Goal: Task Accomplishment & Management: Use online tool/utility

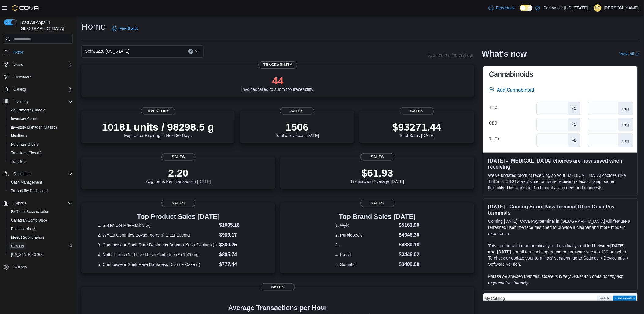
click at [19, 243] on span "Reports" at bounding box center [17, 245] width 13 height 5
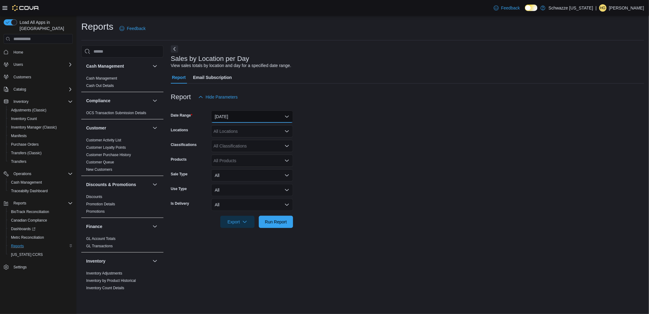
click at [230, 115] on button "[DATE]" at bounding box center [252, 116] width 82 height 12
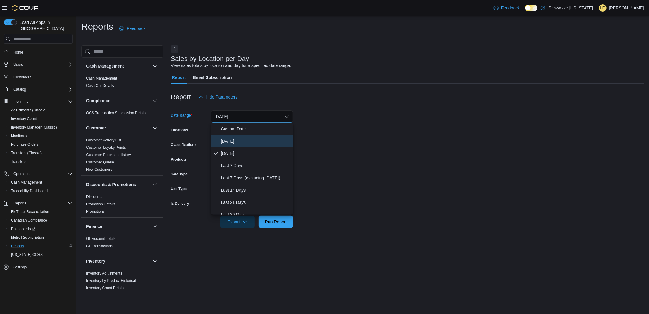
click at [234, 137] on button "[DATE]" at bounding box center [252, 141] width 82 height 12
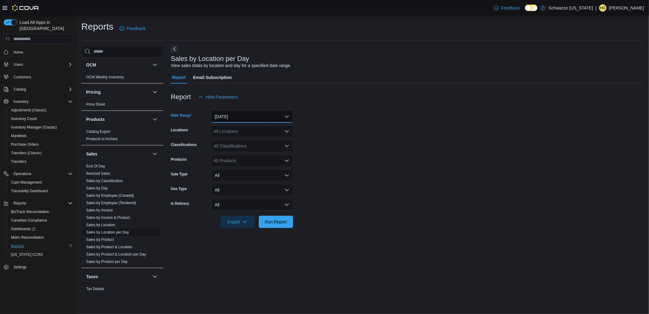
scroll to position [381, 0]
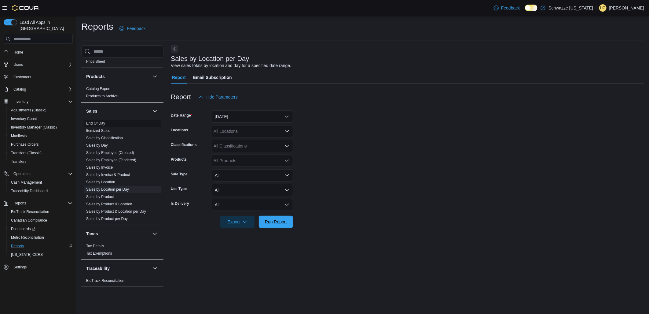
click at [105, 122] on span "End Of Day" at bounding box center [122, 122] width 77 height 7
click at [101, 122] on link "End Of Day" at bounding box center [95, 123] width 19 height 4
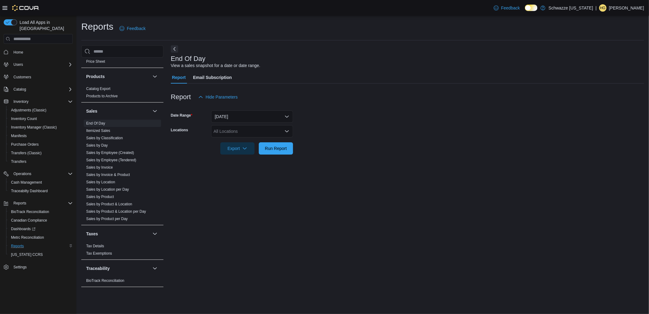
click at [253, 130] on div "All Locations" at bounding box center [252, 131] width 82 height 12
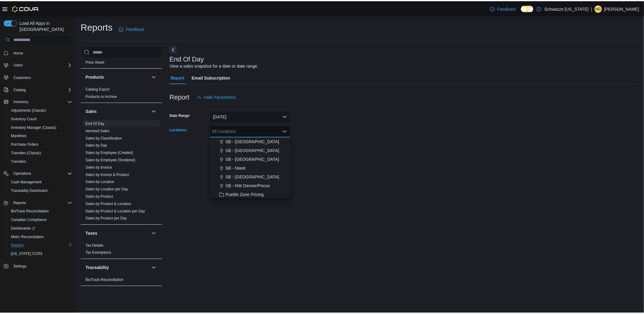
scroll to position [237, 0]
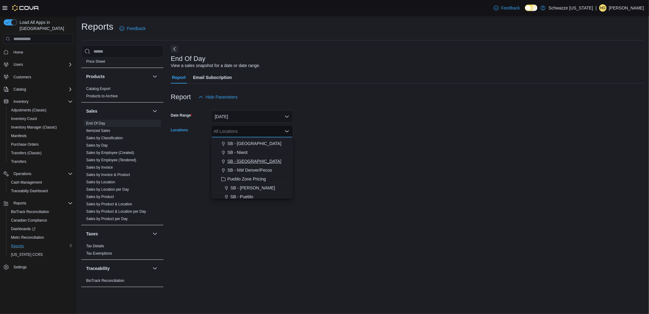
click at [261, 161] on span "SB - [GEOGRAPHIC_DATA]" at bounding box center [254, 161] width 54 height 6
drag, startPoint x: 430, startPoint y: 160, endPoint x: 346, endPoint y: 161, distance: 84.0
click at [429, 160] on div at bounding box center [407, 157] width 473 height 7
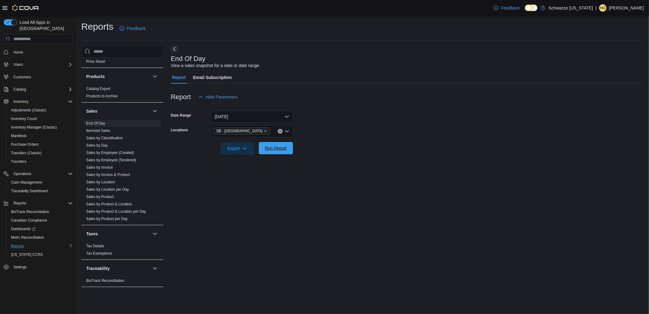
click at [276, 152] on span "Run Report" at bounding box center [276, 148] width 27 height 12
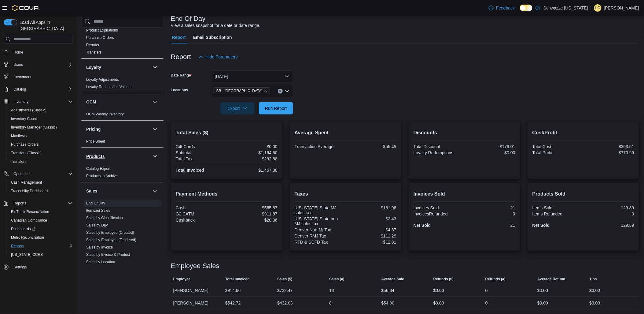
scroll to position [381, 0]
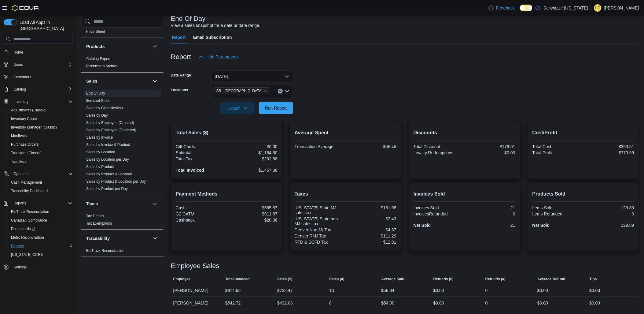
click at [284, 108] on span "Run Report" at bounding box center [276, 108] width 22 height 6
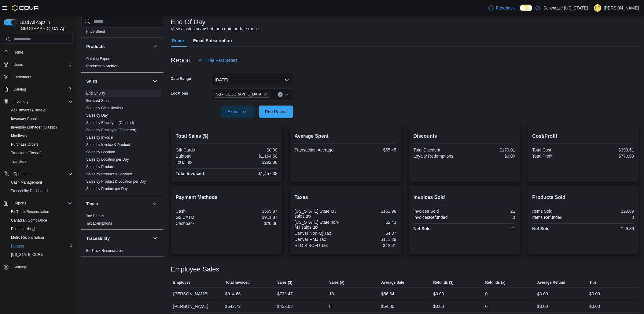
scroll to position [40, 0]
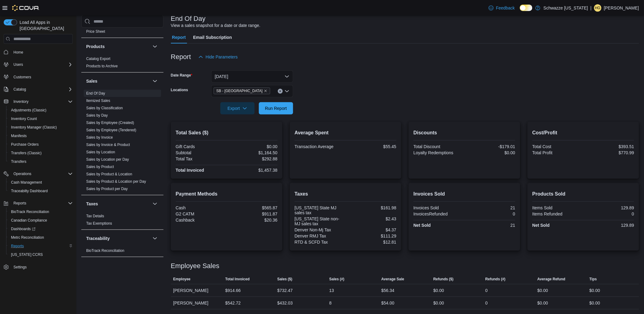
click at [284, 114] on div at bounding box center [405, 117] width 468 height 7
click at [285, 109] on span "Run Report" at bounding box center [276, 108] width 22 height 6
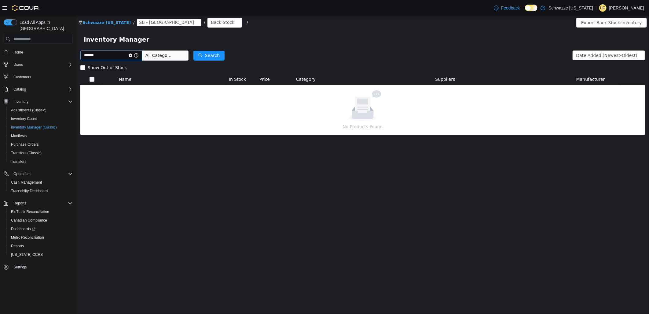
click at [119, 53] on input "******" at bounding box center [111, 55] width 62 height 10
click at [206, 56] on button "Search" at bounding box center [208, 56] width 31 height 10
click at [114, 55] on input "******" at bounding box center [111, 55] width 62 height 10
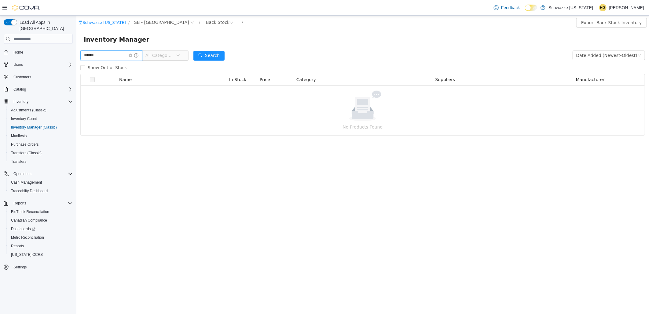
click at [106, 54] on input "******" at bounding box center [111, 55] width 62 height 10
click at [206, 25] on div "Back Stock" at bounding box center [218, 22] width 24 height 9
click at [190, 43] on li "Sales Floor" at bounding box center [192, 45] width 37 height 10
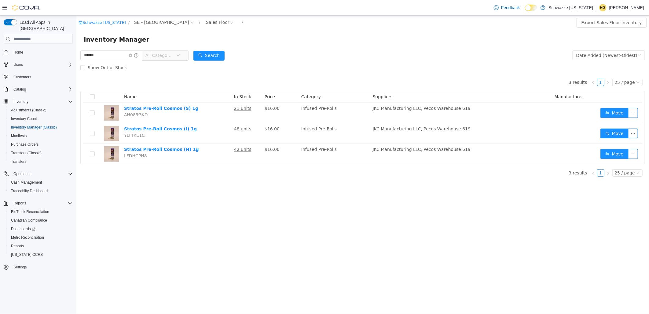
click at [321, 42] on div "Inventory Manager" at bounding box center [362, 40] width 558 height 10
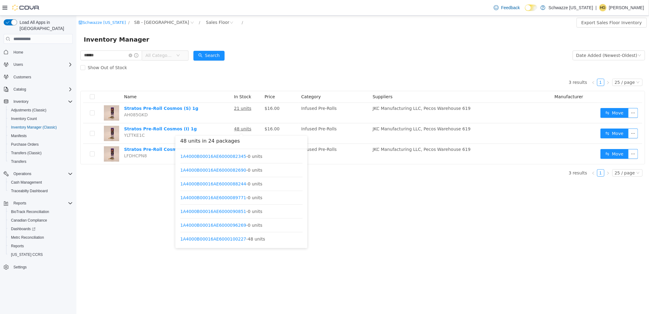
scroll to position [238, 0]
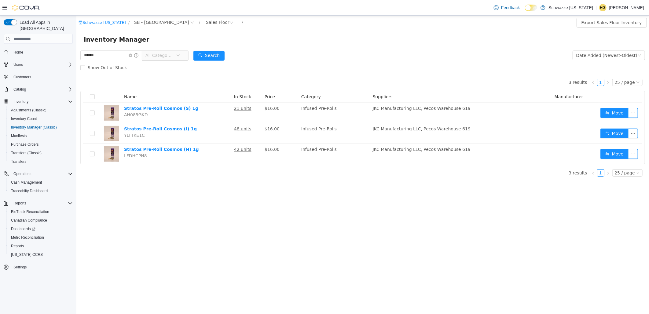
click at [264, 35] on div "Inventory Manager" at bounding box center [362, 40] width 558 height 10
click at [115, 57] on input "******" at bounding box center [111, 55] width 62 height 10
type input "******"
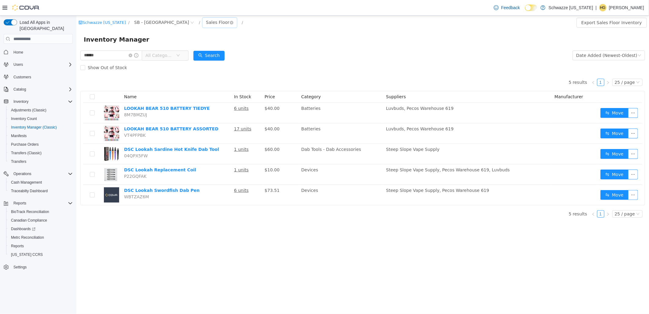
click at [206, 23] on div "Sales Floor" at bounding box center [218, 22] width 24 height 9
click at [193, 55] on li "Back Stock" at bounding box center [192, 55] width 37 height 10
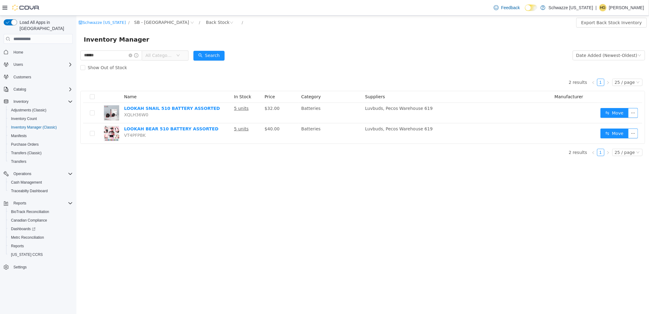
click at [308, 45] on div "Inventory Manager" at bounding box center [362, 40] width 573 height 20
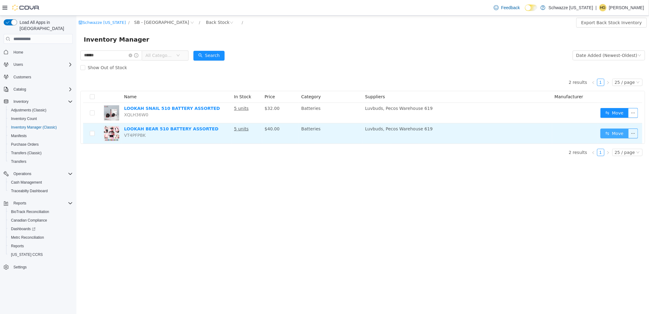
click at [615, 134] on button "Move" at bounding box center [614, 133] width 28 height 10
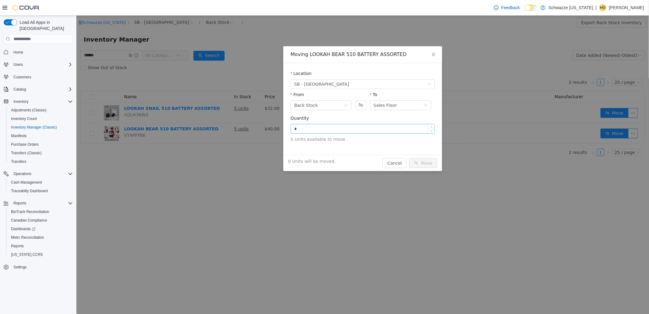
click at [390, 126] on input "*" at bounding box center [363, 128] width 144 height 9
type input "*"
click at [422, 159] on button "Move" at bounding box center [423, 163] width 28 height 10
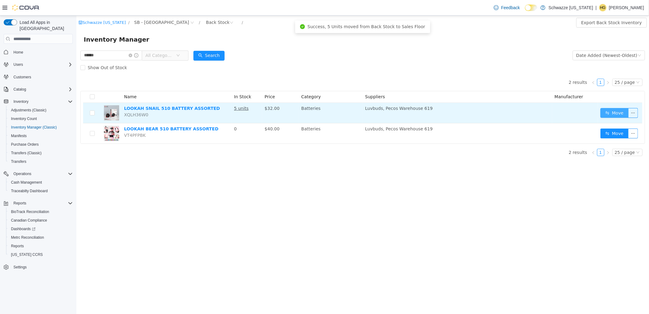
click at [613, 112] on button "Move" at bounding box center [614, 113] width 28 height 10
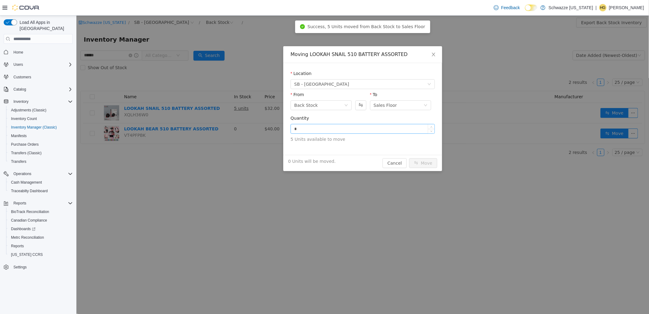
click at [369, 132] on input "*" at bounding box center [363, 128] width 144 height 9
type input "*"
click at [425, 162] on button "Move" at bounding box center [423, 163] width 28 height 10
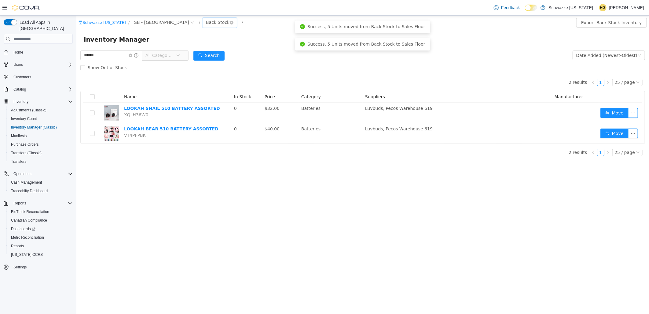
click at [206, 22] on div "Back Stock" at bounding box center [218, 22] width 24 height 9
click at [194, 45] on li "Sales Floor" at bounding box center [192, 45] width 37 height 10
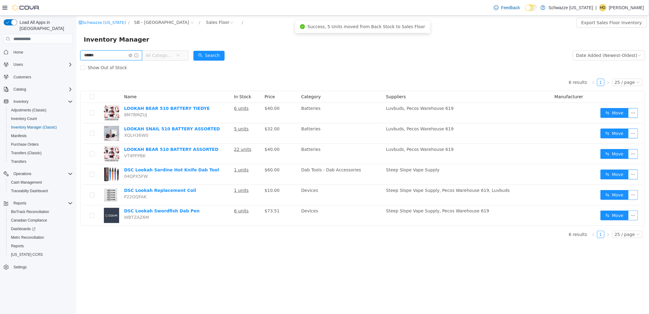
click at [119, 52] on input "******" at bounding box center [111, 55] width 62 height 10
type input "****"
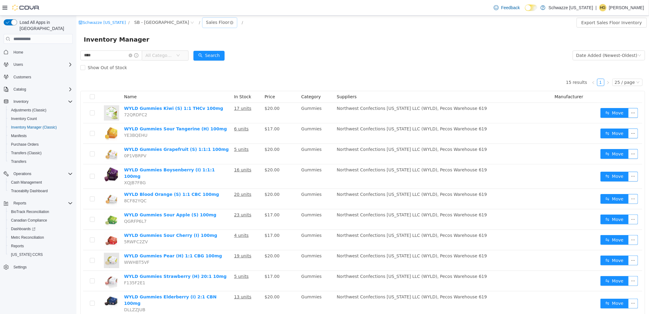
click at [206, 20] on div "Sales Floor" at bounding box center [218, 22] width 24 height 9
click at [200, 55] on li "Back Stock" at bounding box center [192, 55] width 37 height 10
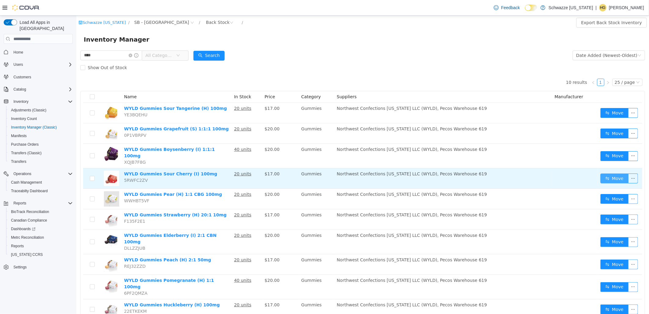
click at [600, 173] on button "Move" at bounding box center [614, 178] width 28 height 10
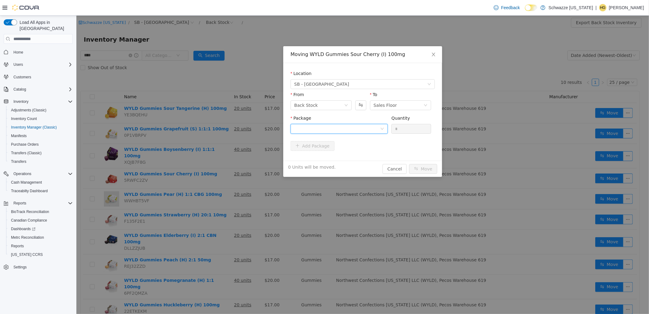
click at [364, 128] on div at bounding box center [337, 128] width 86 height 9
click at [335, 160] on li "1A4000B00037AA1000446584 Quantity : 20 Units" at bounding box center [338, 154] width 97 height 17
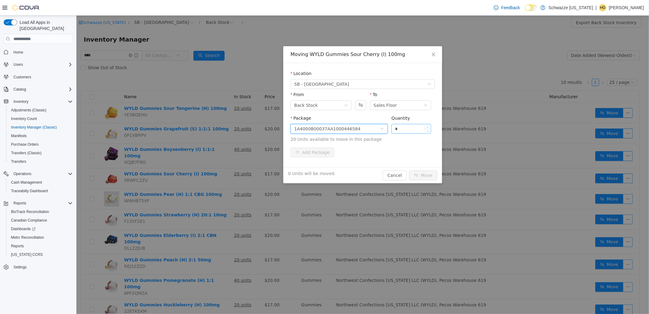
click at [407, 128] on input "*" at bounding box center [410, 128] width 39 height 9
type input "**"
click at [420, 177] on button "Move" at bounding box center [423, 175] width 28 height 10
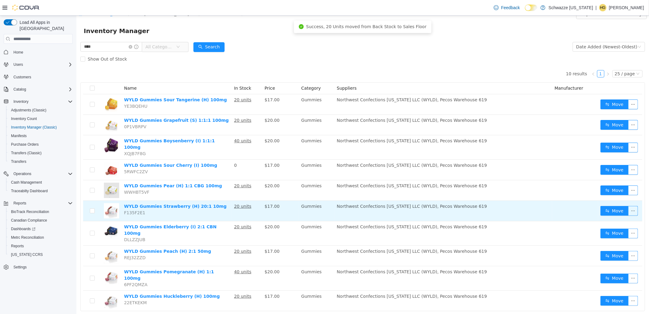
scroll to position [11, 0]
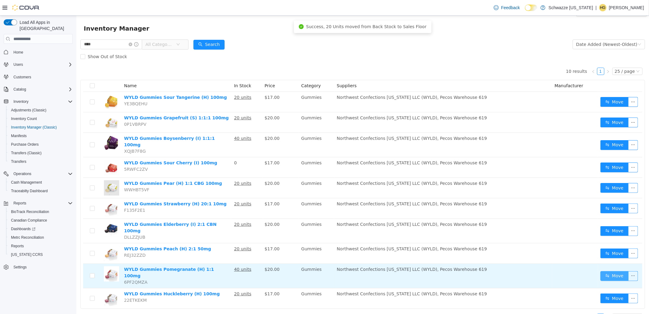
click at [612, 271] on button "Move" at bounding box center [614, 276] width 28 height 10
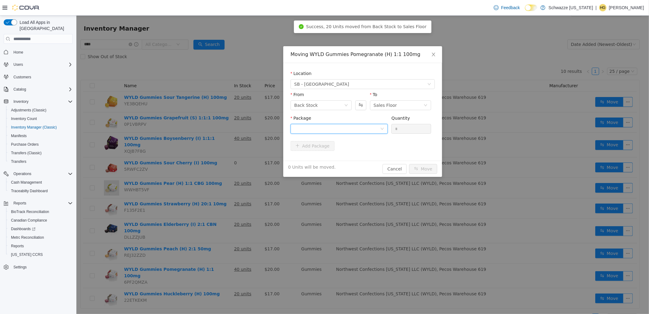
click at [353, 124] on div at bounding box center [337, 128] width 86 height 9
click at [346, 151] on strong "1A4000B00037AA1000455518" at bounding box center [330, 151] width 73 height 5
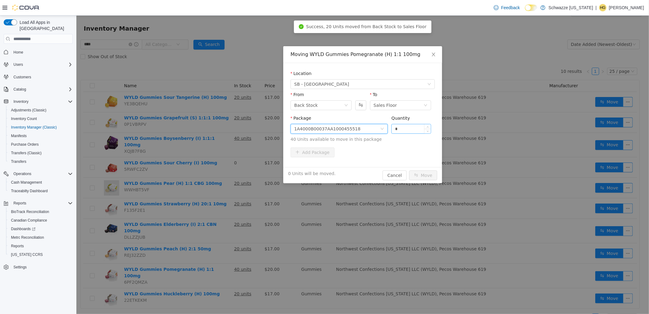
click at [399, 133] on div "*" at bounding box center [411, 129] width 40 height 10
click at [401, 132] on input "*" at bounding box center [410, 128] width 39 height 9
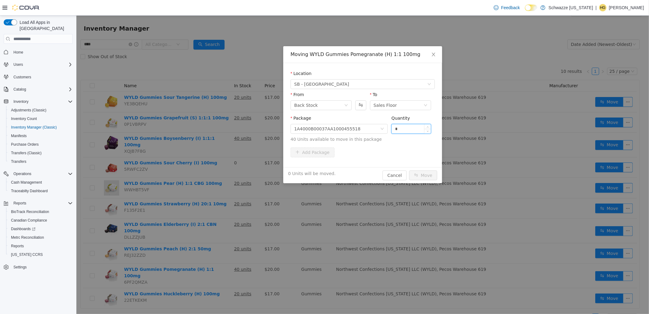
click at [401, 132] on input "*" at bounding box center [410, 128] width 39 height 9
type input "**"
click at [430, 175] on button "Move" at bounding box center [423, 175] width 28 height 10
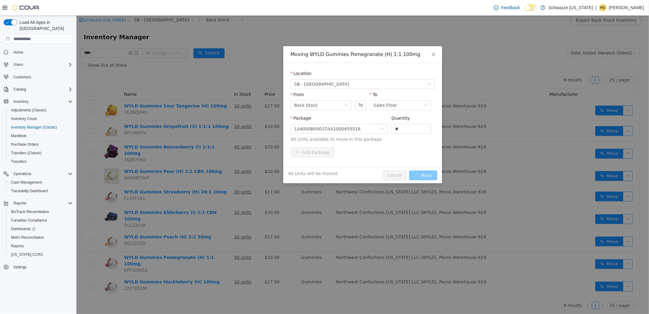
scroll to position [0, 0]
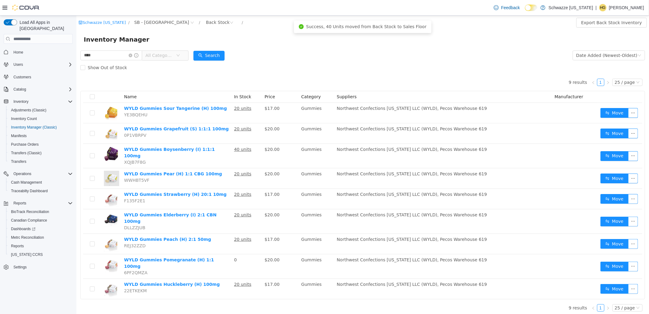
click at [106, 49] on div "Inventory Manager" at bounding box center [362, 40] width 573 height 20
click at [106, 51] on input "****" at bounding box center [111, 55] width 62 height 10
type input "*********"
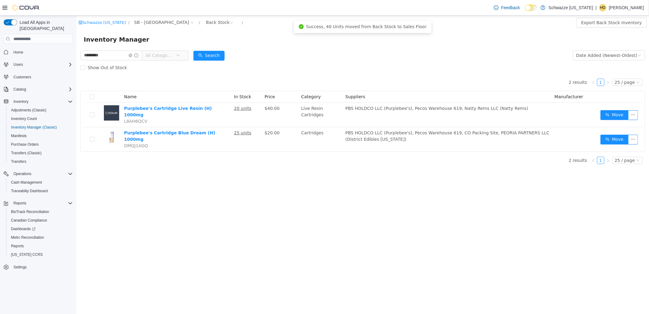
click at [277, 72] on div "Show Out of Stock" at bounding box center [362, 67] width 565 height 12
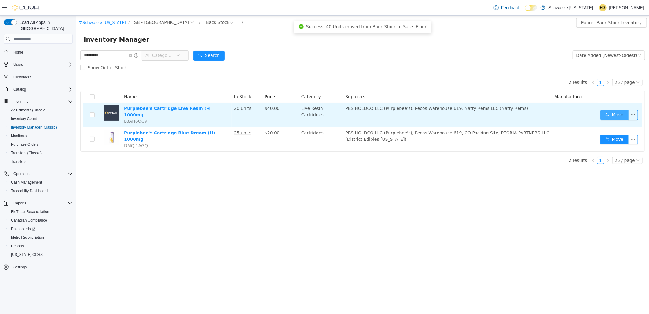
click at [613, 113] on button "Move" at bounding box center [614, 115] width 28 height 10
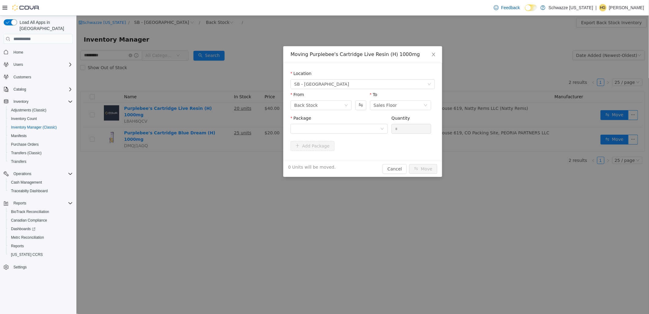
click at [364, 123] on div "Package" at bounding box center [338, 119] width 97 height 9
click at [363, 126] on div at bounding box center [337, 128] width 86 height 9
click at [363, 155] on li "1A4000B00020D65000118208 Quantity : 20 Units" at bounding box center [338, 154] width 97 height 17
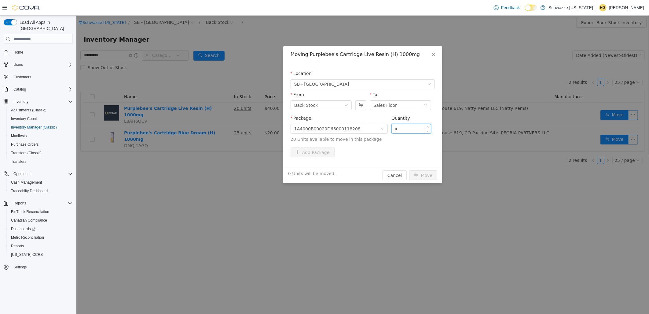
click at [410, 126] on input "*" at bounding box center [410, 128] width 39 height 9
type input "**"
click at [429, 177] on button "Move" at bounding box center [423, 175] width 28 height 10
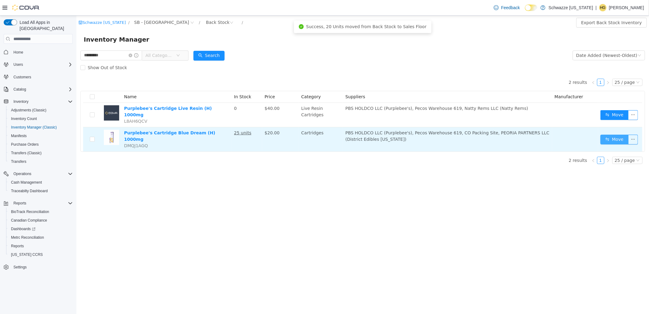
click at [618, 134] on button "Move" at bounding box center [614, 139] width 28 height 10
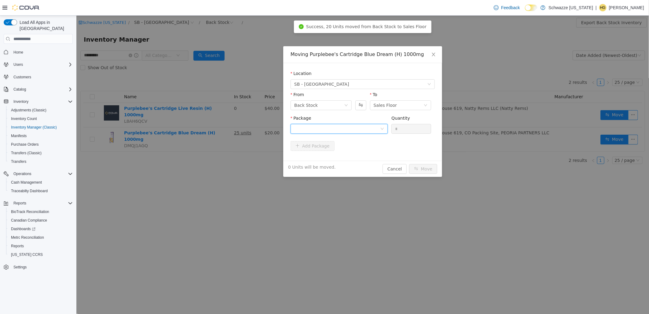
click at [347, 131] on div at bounding box center [337, 128] width 86 height 9
click at [351, 149] on strong "1A4000B0000F67D000094222" at bounding box center [330, 150] width 73 height 5
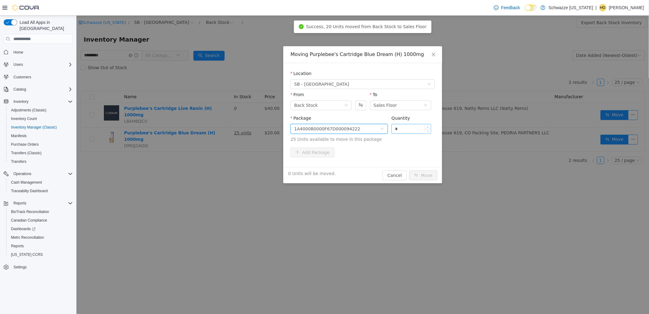
click at [412, 124] on input "*" at bounding box center [410, 128] width 39 height 9
type input "**"
click at [428, 175] on button "Move" at bounding box center [423, 175] width 28 height 10
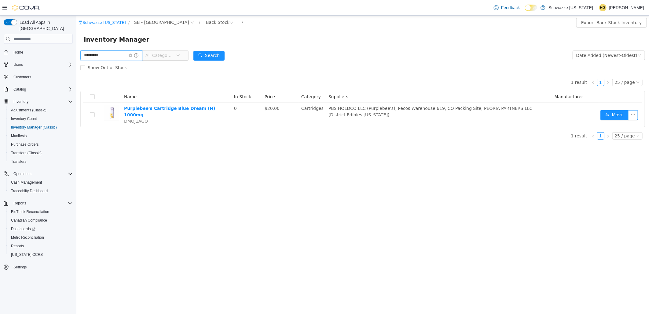
click at [114, 57] on input "*********" at bounding box center [111, 55] width 62 height 10
type input "*****"
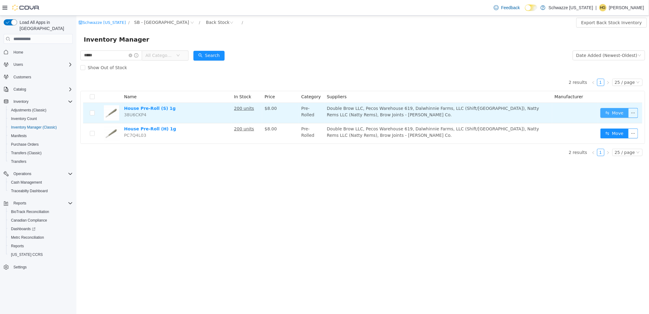
click at [613, 112] on button "Move" at bounding box center [614, 113] width 28 height 10
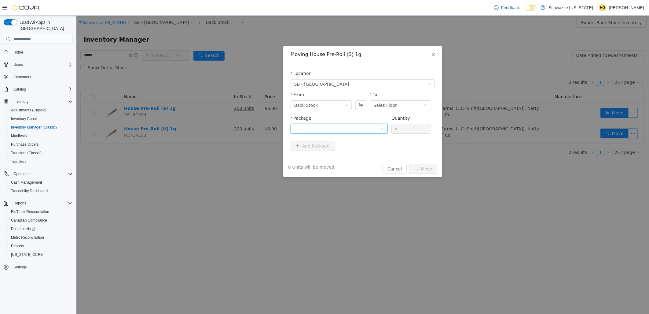
click at [370, 133] on div at bounding box center [337, 128] width 86 height 9
click at [352, 154] on li "1A4000B000381A9000046575 Quantity : 200 Units" at bounding box center [338, 154] width 97 height 17
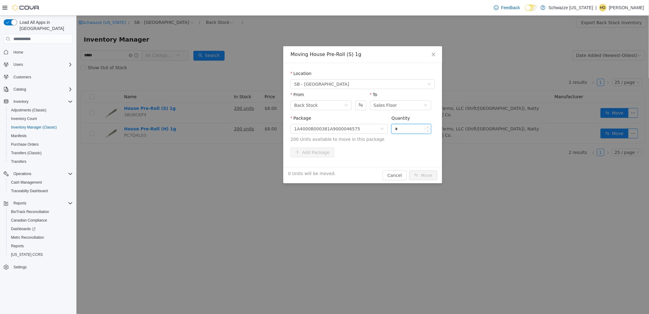
click at [409, 129] on input "*" at bounding box center [410, 128] width 39 height 9
type input "***"
click at [431, 175] on button "Move" at bounding box center [423, 175] width 28 height 10
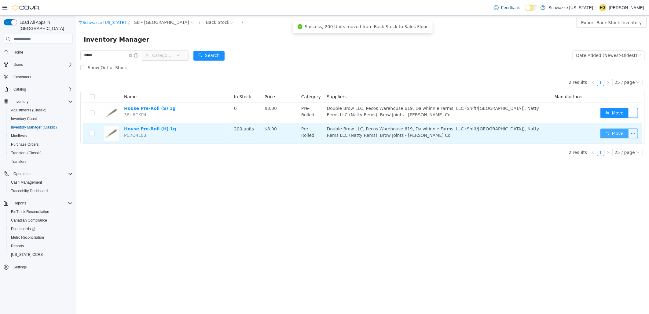
click at [603, 134] on button "Move" at bounding box center [614, 133] width 28 height 10
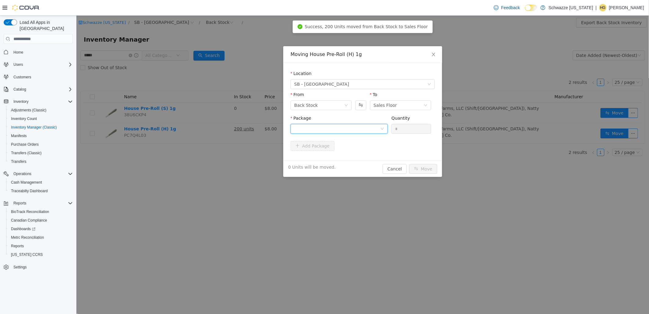
click at [352, 131] on div at bounding box center [337, 128] width 86 height 9
click at [330, 158] on span "Quantity : 200 Units" at bounding box center [314, 157] width 40 height 5
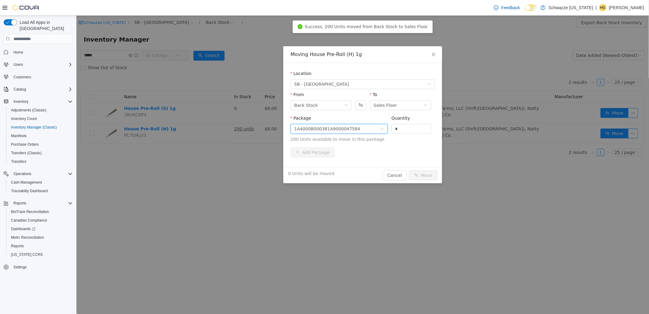
click at [420, 124] on div "*" at bounding box center [411, 129] width 40 height 10
click at [412, 128] on input "*" at bounding box center [410, 128] width 39 height 9
type input "***"
click at [425, 174] on button "Move" at bounding box center [423, 175] width 28 height 10
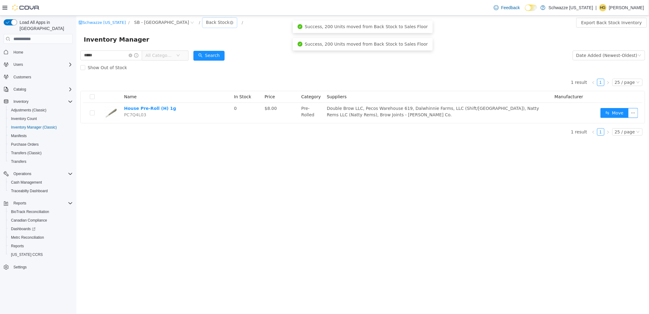
click at [206, 26] on div "Back Stock" at bounding box center [218, 22] width 24 height 9
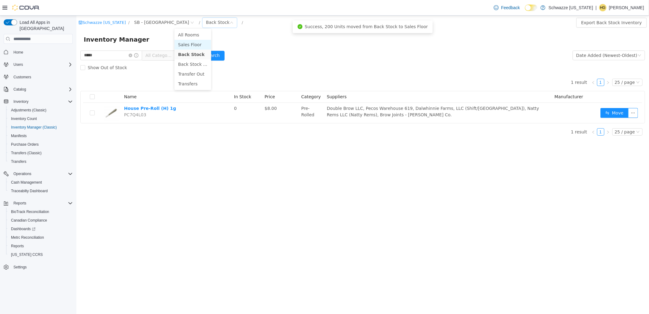
click at [192, 45] on li "Sales Floor" at bounding box center [192, 45] width 37 height 10
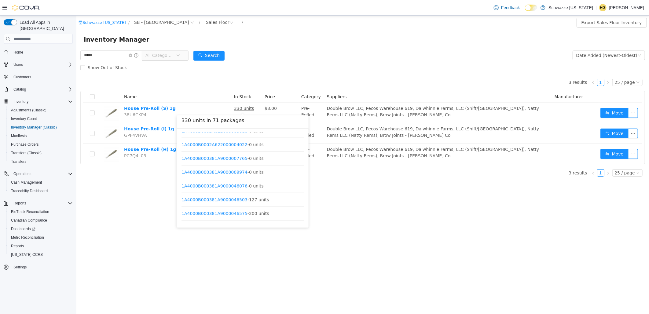
scroll to position [688, 0]
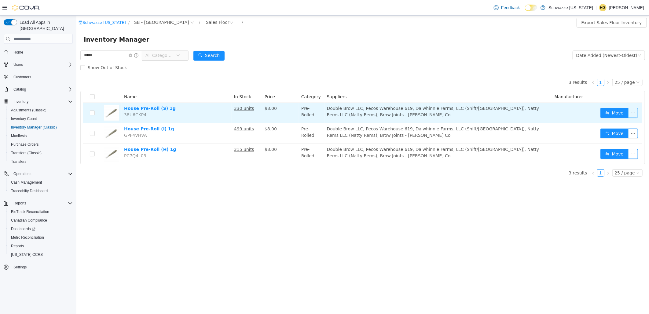
click at [631, 110] on button "button" at bounding box center [633, 113] width 10 height 10
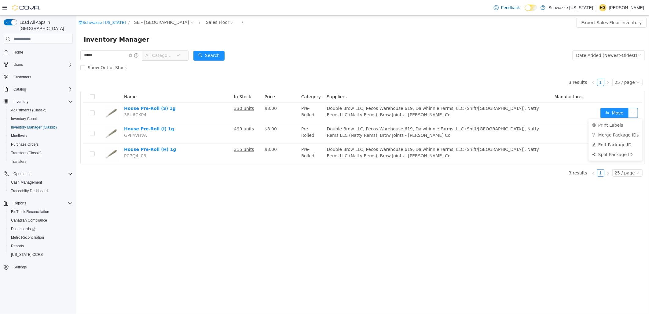
click at [495, 84] on div "3 results 1 25 / page Name In Stock Price Category Suppliers Manufacturer House…" at bounding box center [362, 119] width 565 height 90
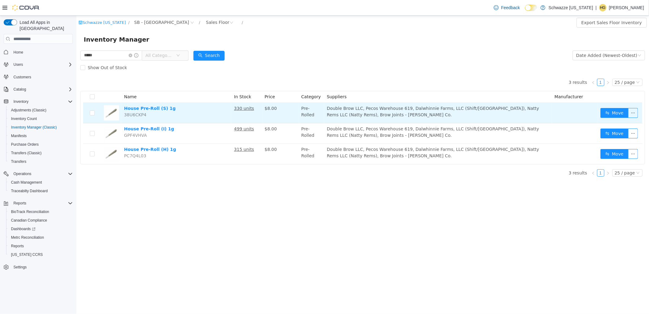
click at [594, 112] on td at bounding box center [575, 113] width 46 height 20
click at [601, 112] on button "Move" at bounding box center [614, 113] width 28 height 10
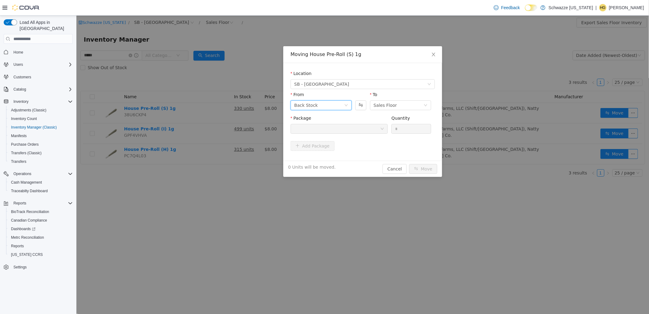
click at [320, 103] on div "Back Stock" at bounding box center [319, 105] width 50 height 9
click at [313, 129] on li "Sales Floor" at bounding box center [320, 127] width 61 height 10
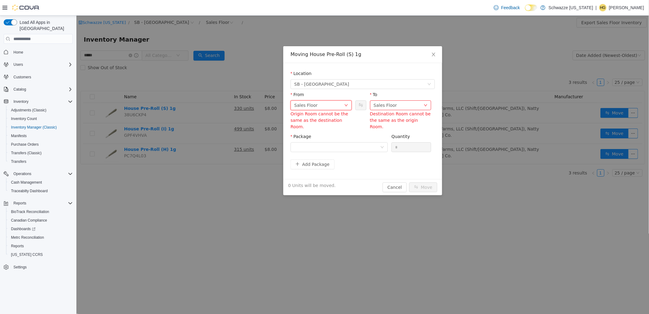
click at [334, 105] on div "Sales Floor" at bounding box center [319, 105] width 50 height 9
click at [318, 135] on li "Back Stock" at bounding box center [320, 137] width 61 height 10
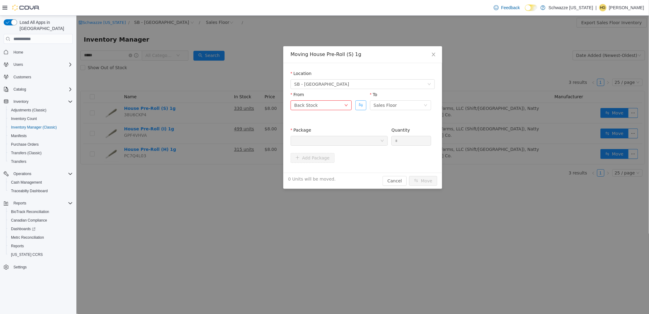
click at [360, 108] on button "Swap" at bounding box center [360, 105] width 11 height 10
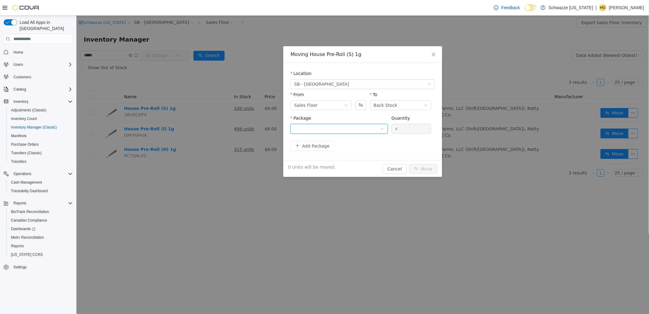
click at [353, 128] on div at bounding box center [337, 128] width 86 height 9
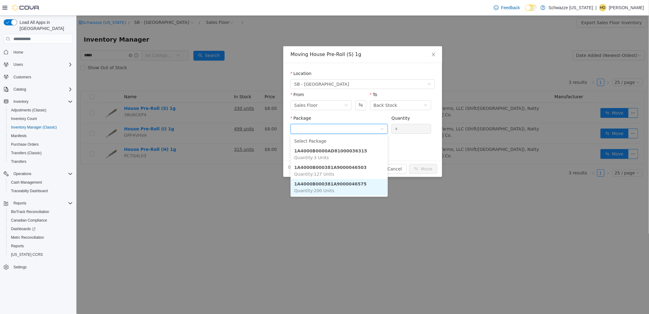
click at [340, 188] on li "1A4000B000381A9000046575 Quantity : 200 Units" at bounding box center [338, 187] width 97 height 17
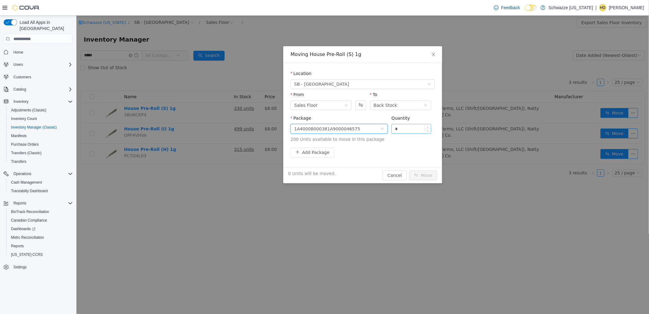
click at [409, 128] on input "*" at bounding box center [410, 128] width 39 height 9
type input "***"
click at [425, 178] on button "Move" at bounding box center [423, 175] width 28 height 10
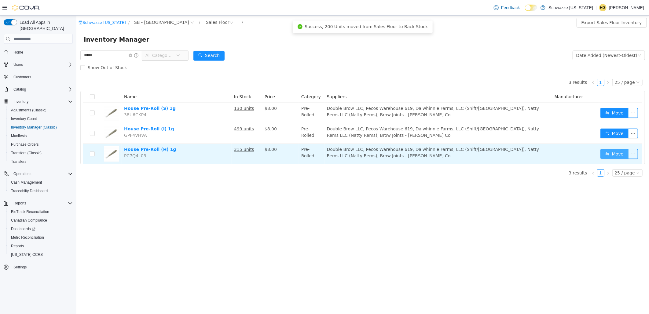
click at [617, 152] on button "Move" at bounding box center [614, 154] width 28 height 10
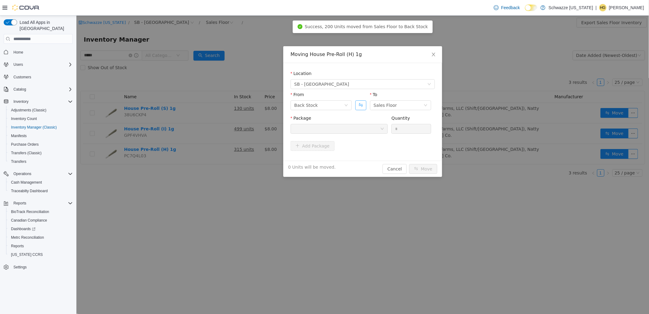
click at [359, 105] on button "Swap" at bounding box center [360, 105] width 11 height 10
click at [358, 131] on div at bounding box center [337, 128] width 86 height 9
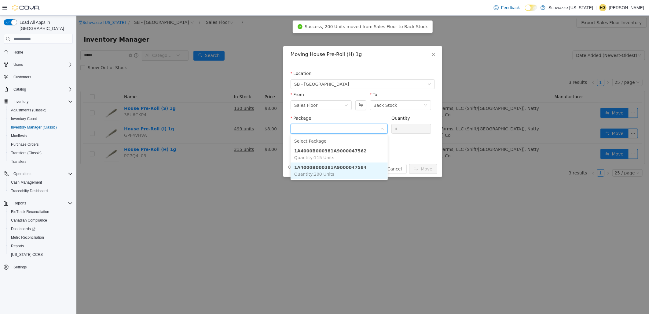
click at [335, 172] on li "1A4000B000381A9000047584 Quantity : 200 Units" at bounding box center [338, 170] width 97 height 17
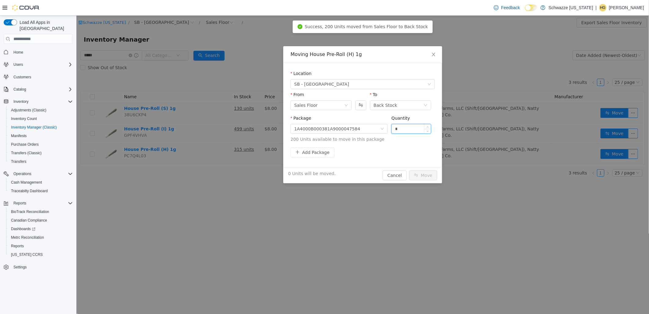
click at [413, 130] on input "*" at bounding box center [410, 128] width 39 height 9
type input "***"
click at [436, 173] on button "Move" at bounding box center [423, 175] width 28 height 10
